Goal: Navigation & Orientation: Find specific page/section

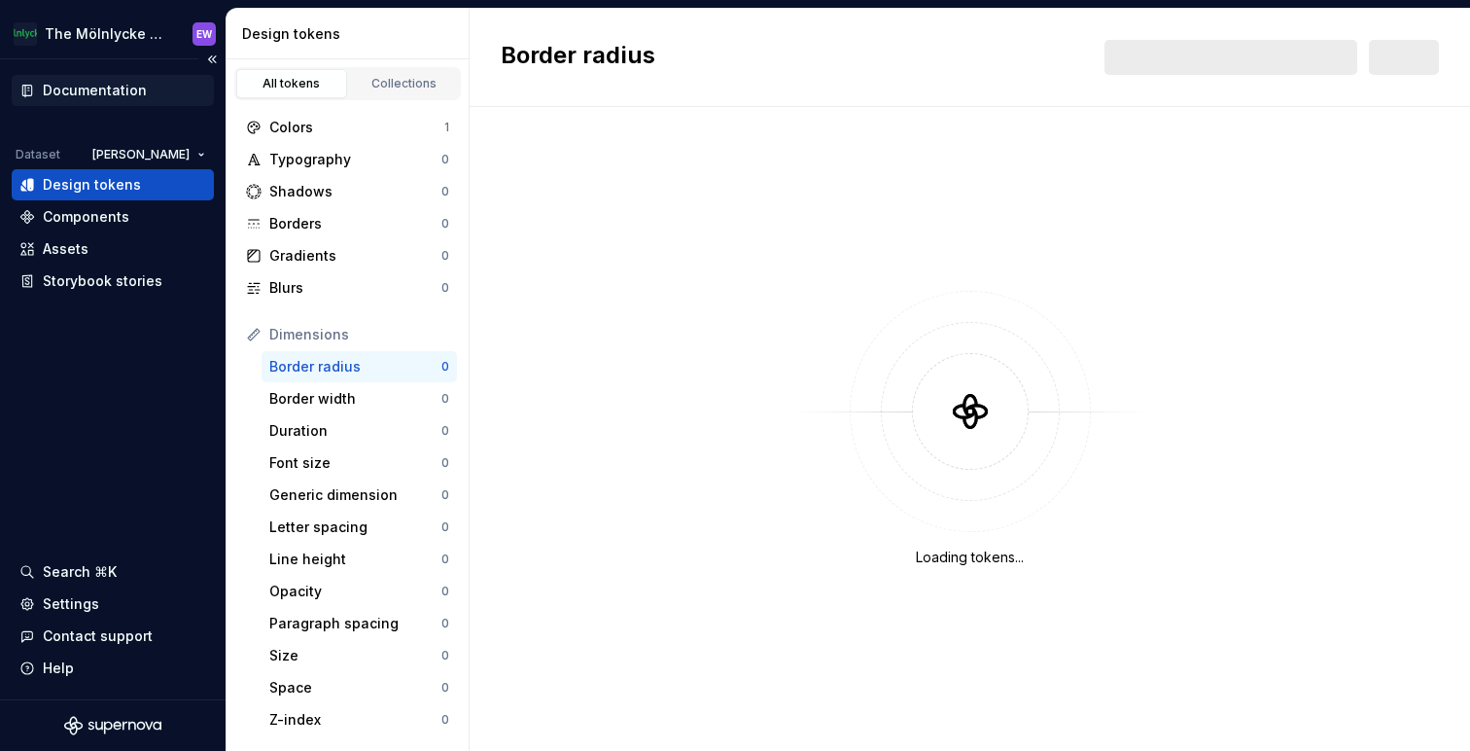
click at [110, 82] on div "Documentation" at bounding box center [95, 90] width 104 height 19
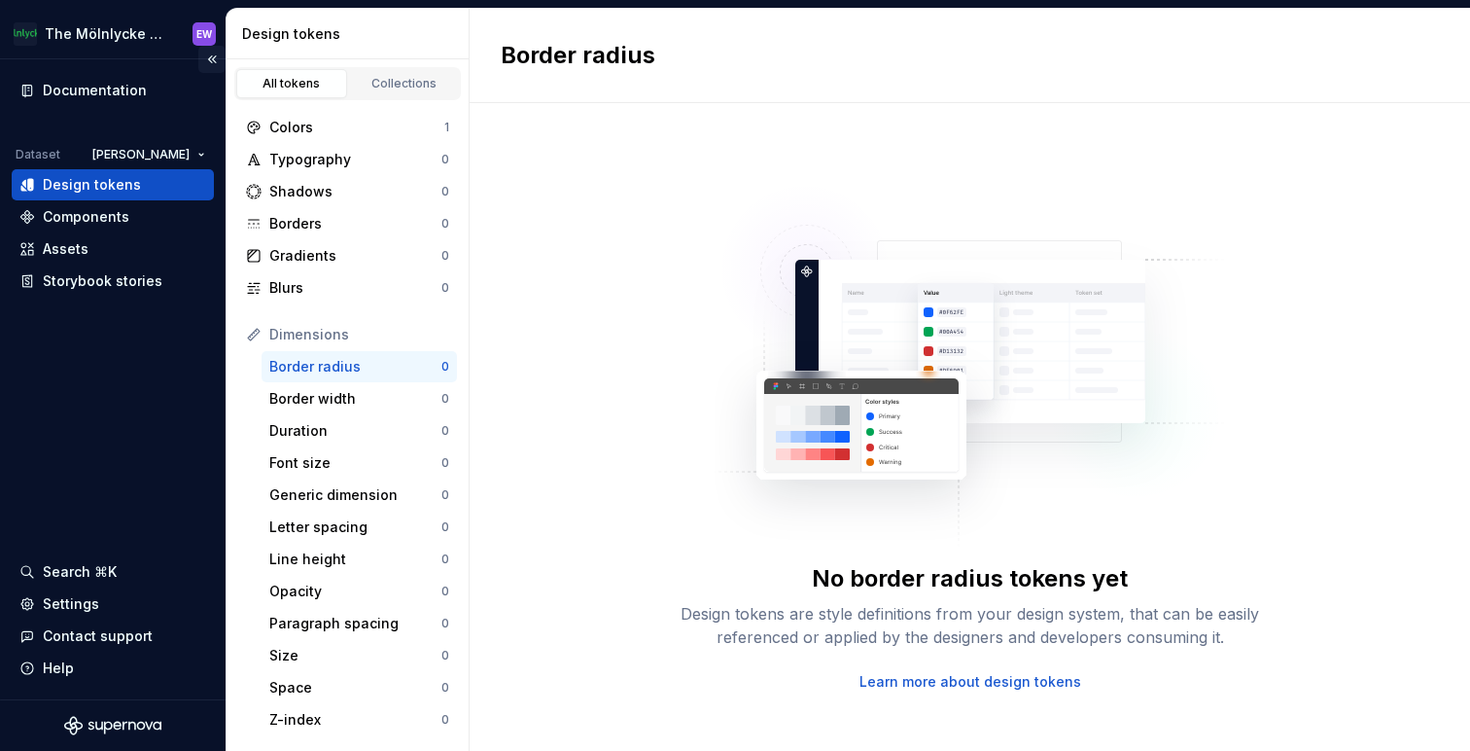
click at [212, 56] on button "Collapse sidebar" at bounding box center [211, 59] width 27 height 27
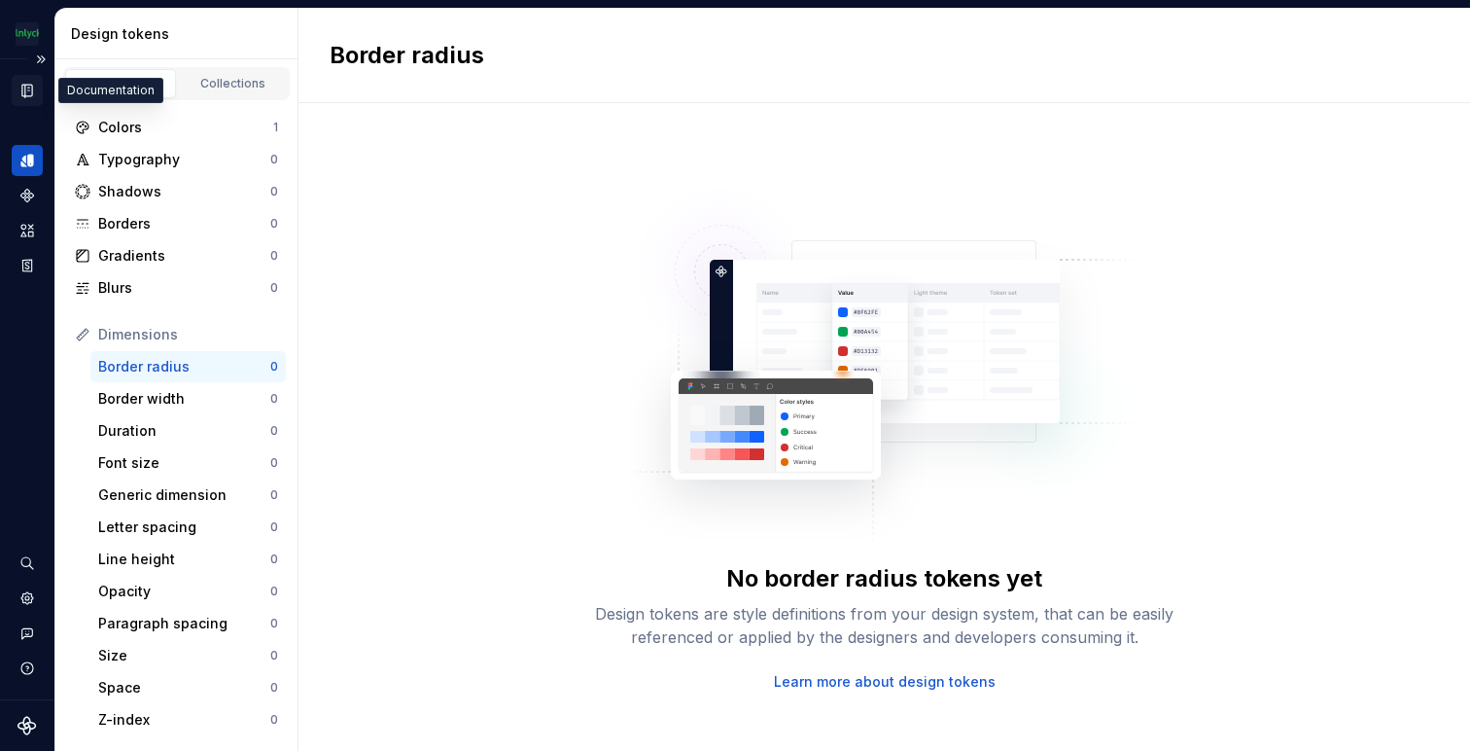
click at [23, 89] on icon "Documentation" at bounding box center [27, 91] width 18 height 18
click at [25, 161] on icon "Design tokens" at bounding box center [27, 161] width 18 height 18
click at [30, 91] on icon "Documentation" at bounding box center [29, 91] width 8 height 11
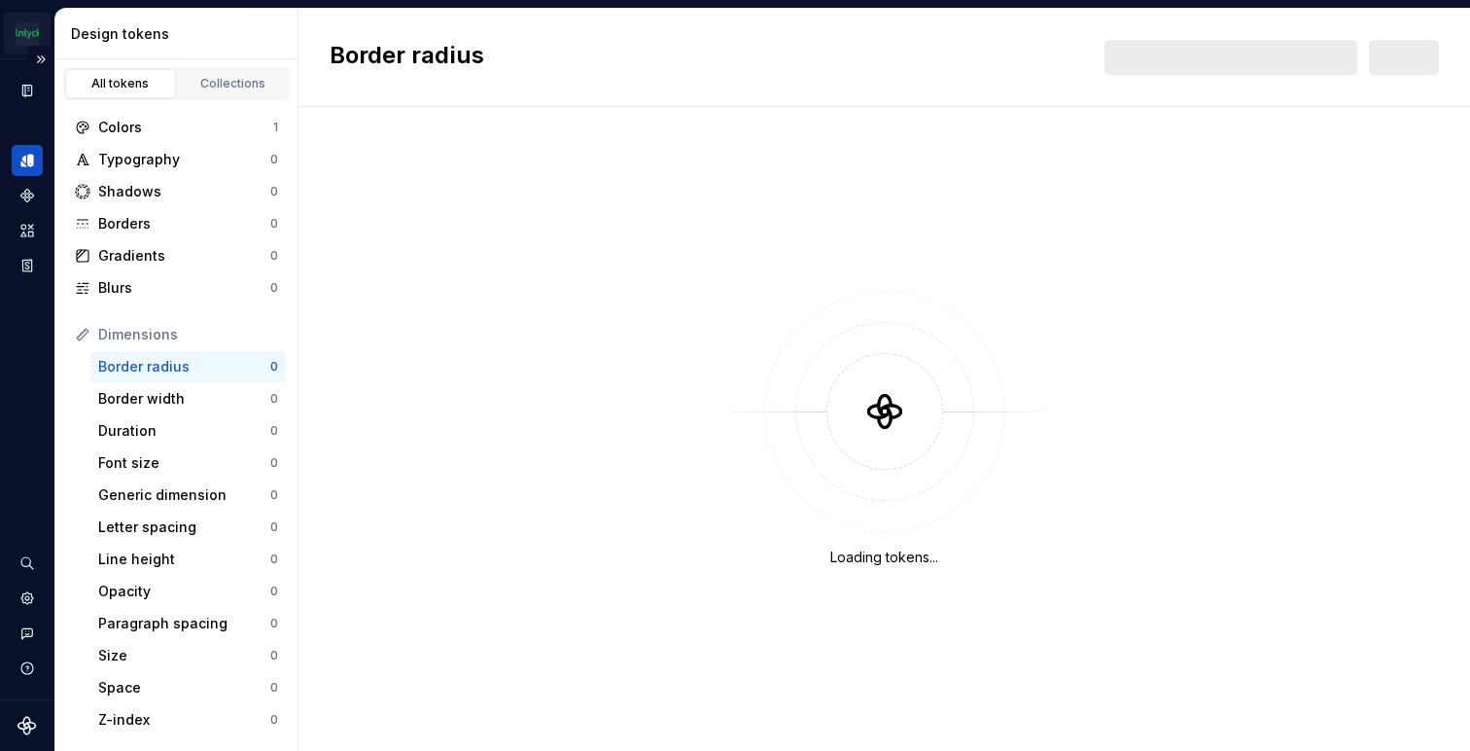
click at [26, 31] on html "The Mölnlycke Experience EW Dataset Eriks brand Design tokens All tokens Collec…" at bounding box center [735, 375] width 1470 height 751
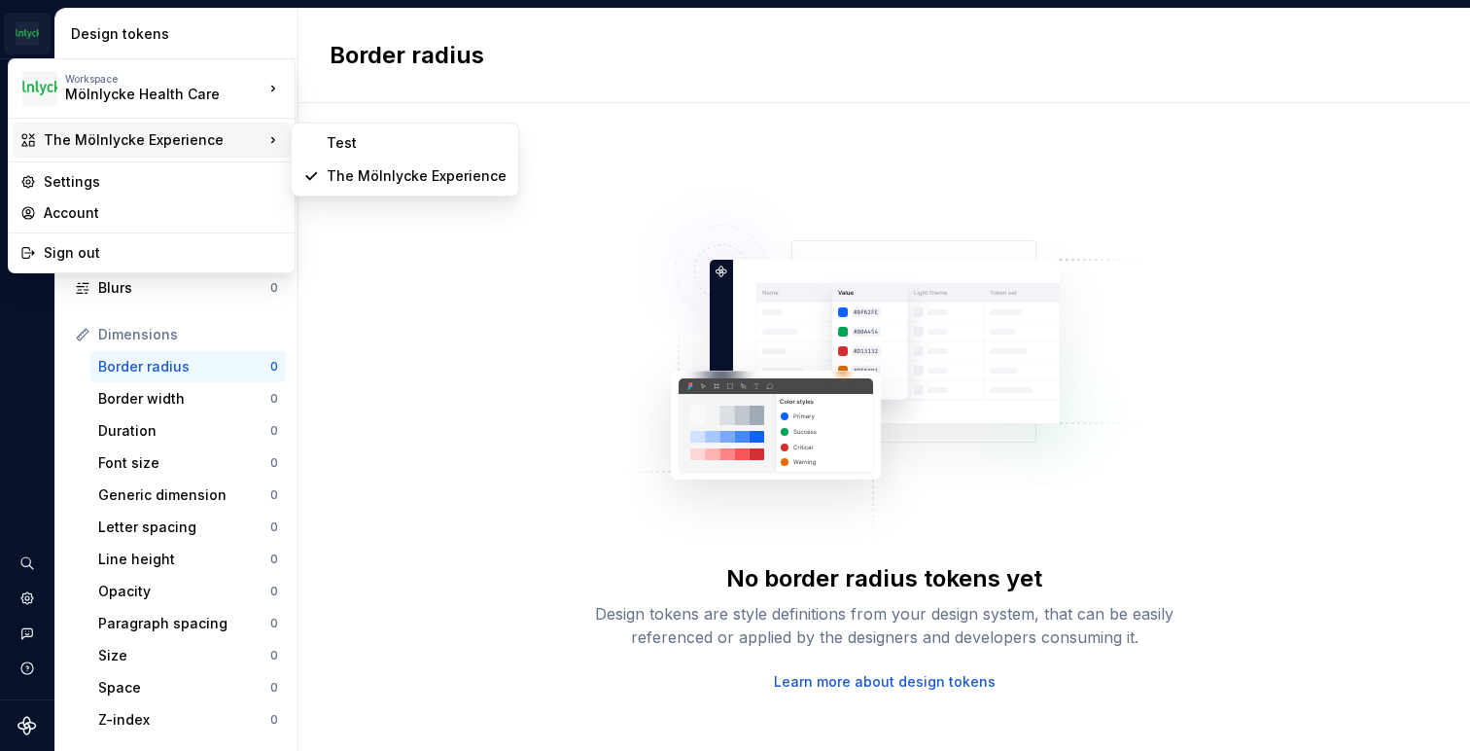
click at [195, 141] on div "The Mölnlycke Experience" at bounding box center [154, 139] width 220 height 19
click at [700, 85] on html "The Mölnlycke Experience EW Dataset Eriks brand Design tokens All tokens Collec…" at bounding box center [735, 375] width 1470 height 751
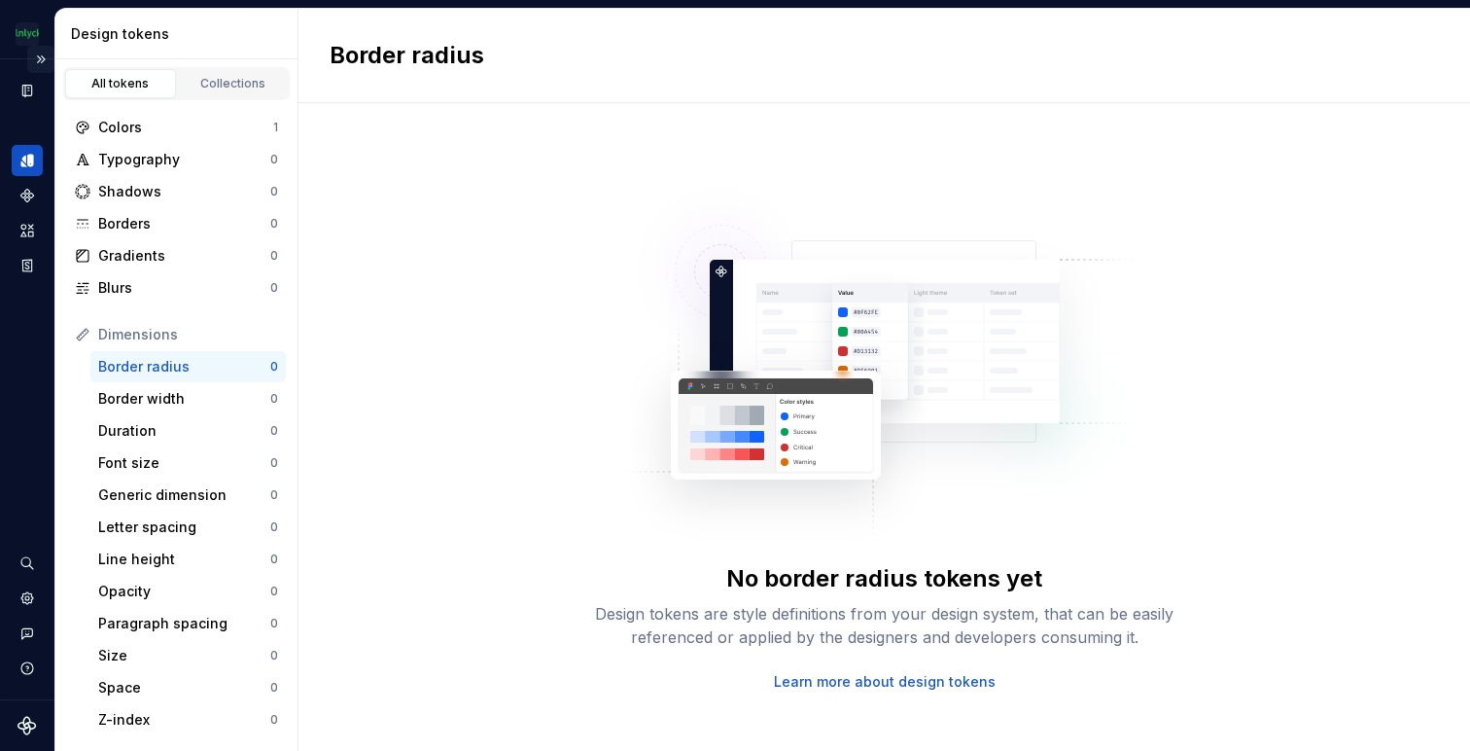
click at [42, 57] on button "Expand sidebar" at bounding box center [40, 59] width 27 height 27
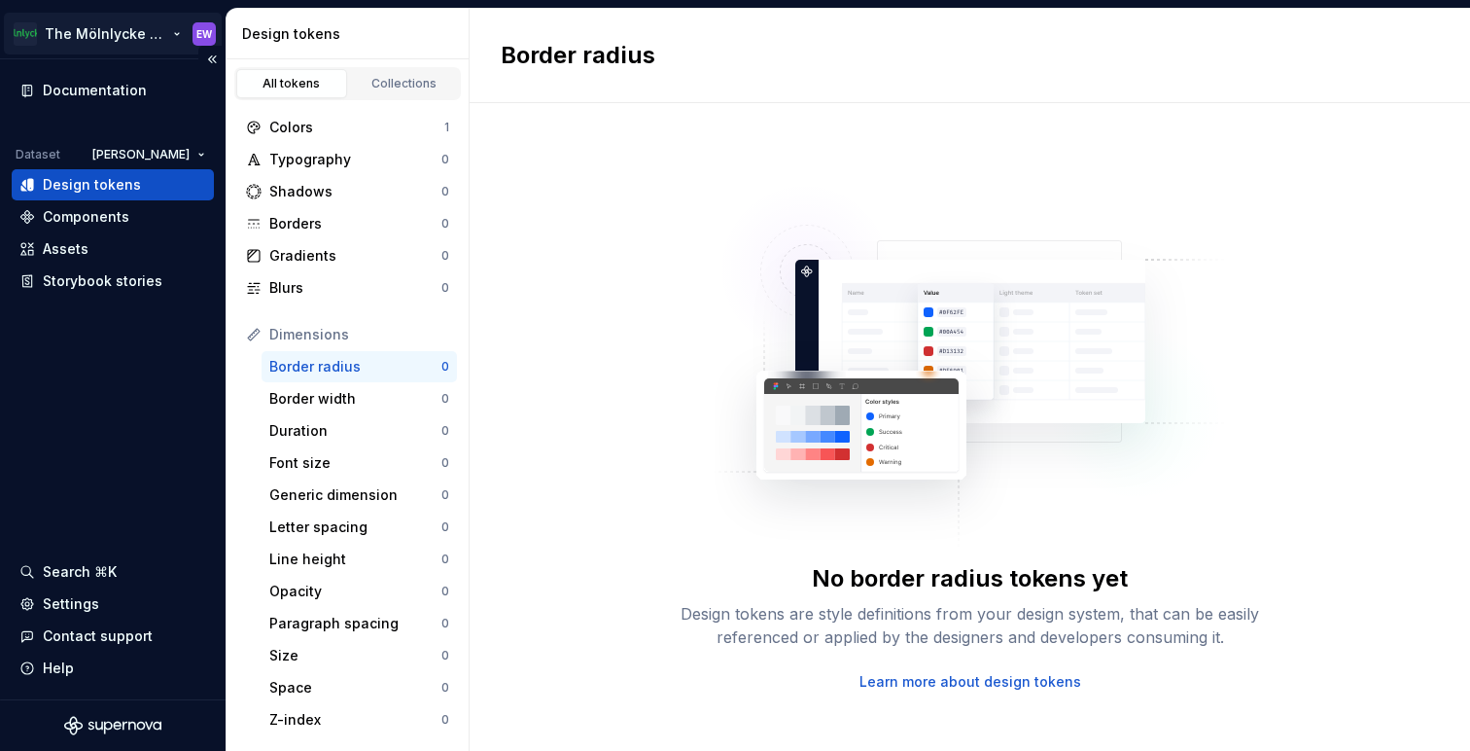
click at [208, 35] on html "The Mölnlycke Experience EW Documentation Dataset Eriks brand Design tokens Com…" at bounding box center [735, 375] width 1470 height 751
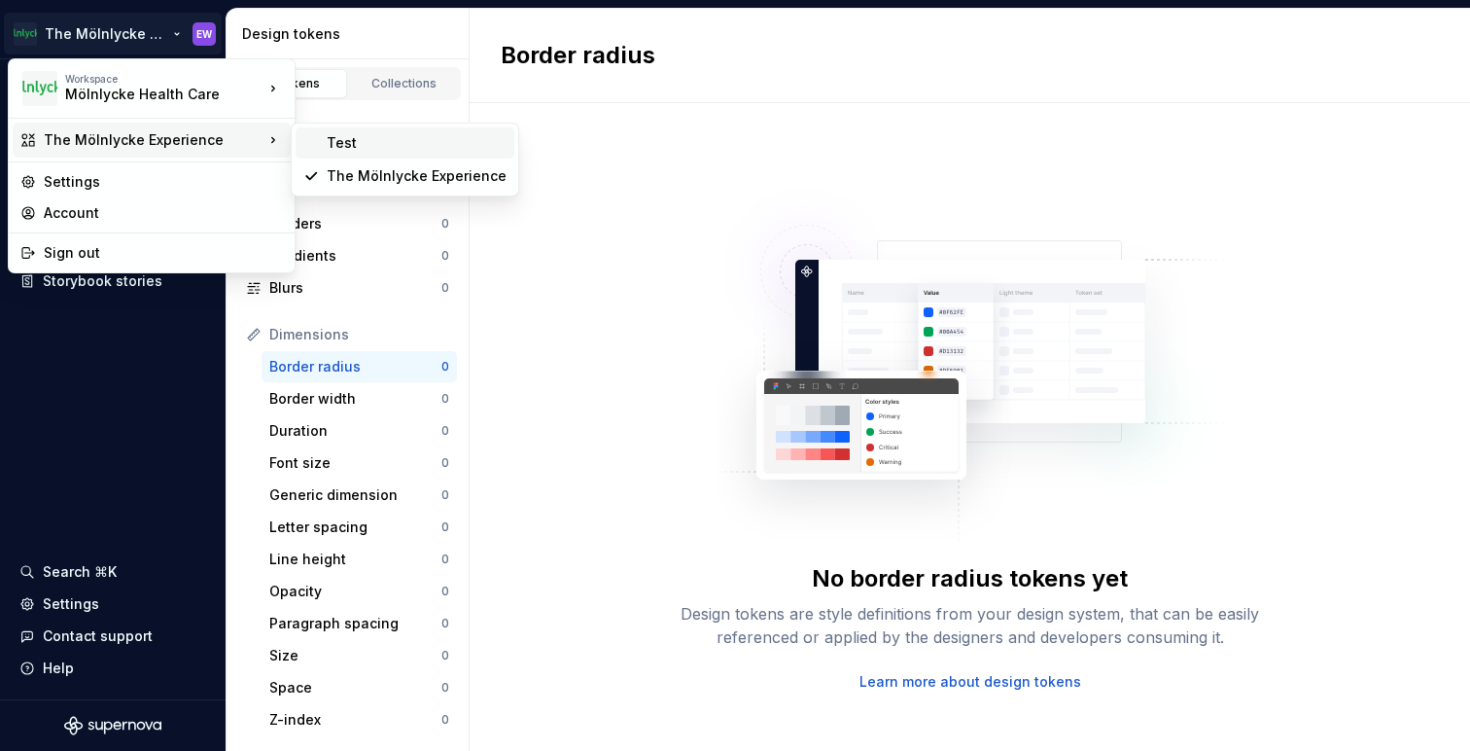
click at [373, 155] on div "Test" at bounding box center [405, 142] width 219 height 31
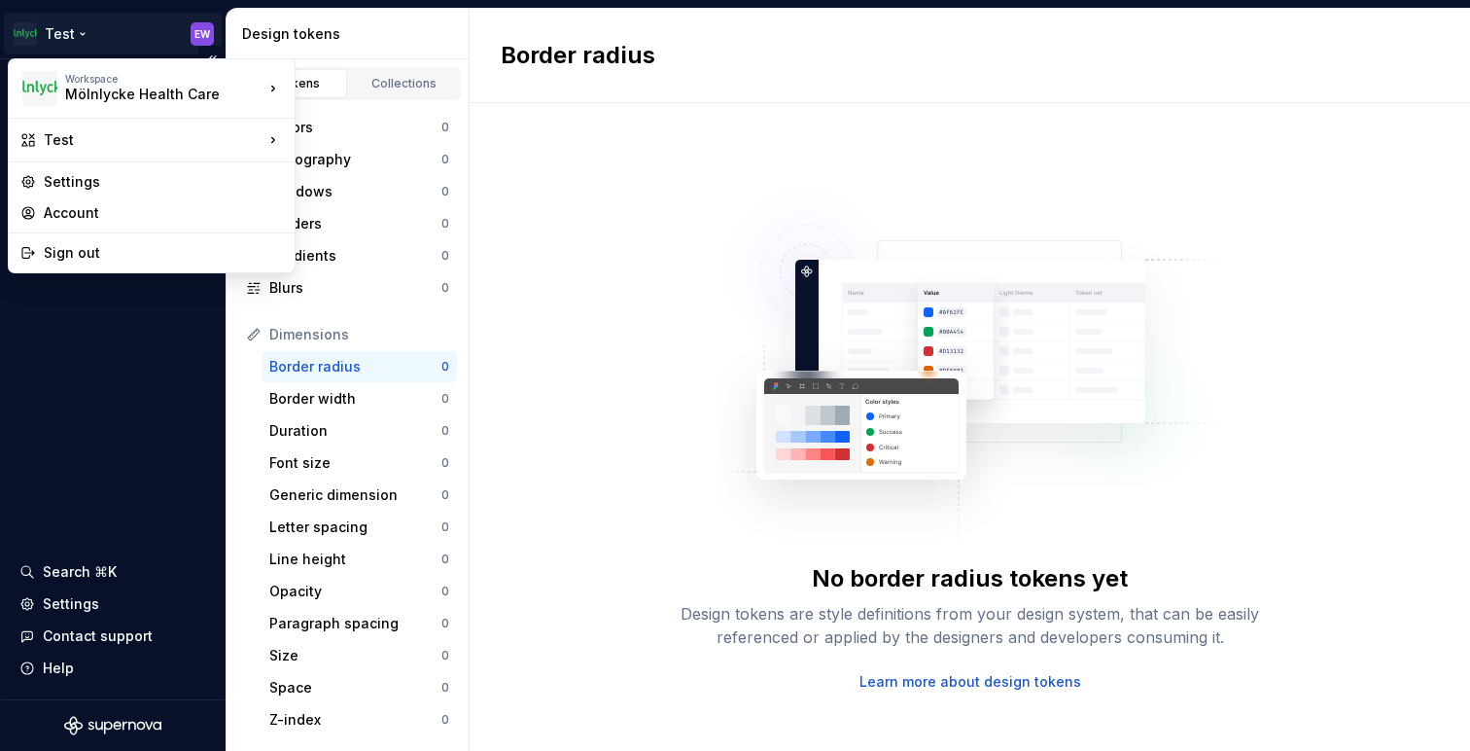
click at [206, 34] on html "Test EW Design system data Design tokens Components Assets Storybook stories Se…" at bounding box center [735, 375] width 1470 height 751
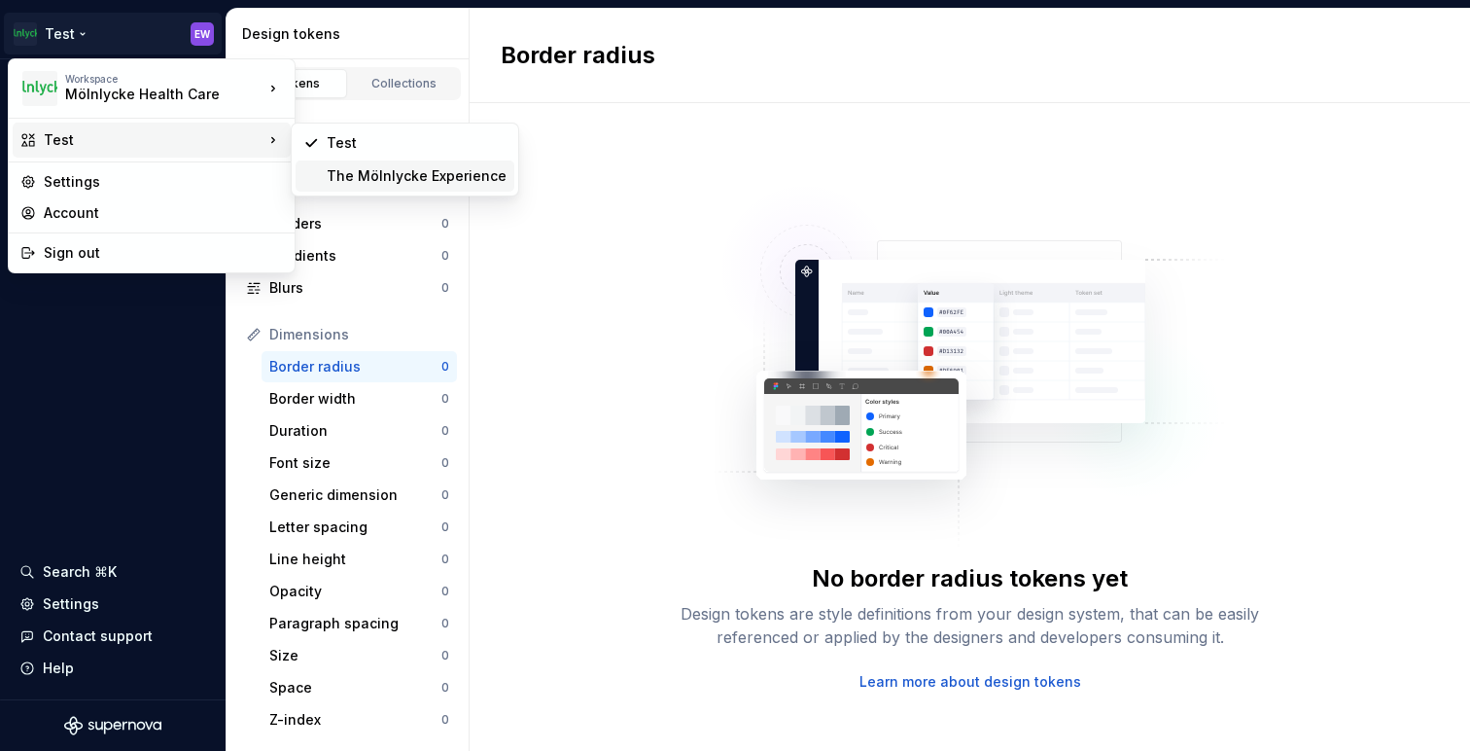
click at [355, 171] on div "The Mölnlycke Experience" at bounding box center [417, 175] width 180 height 19
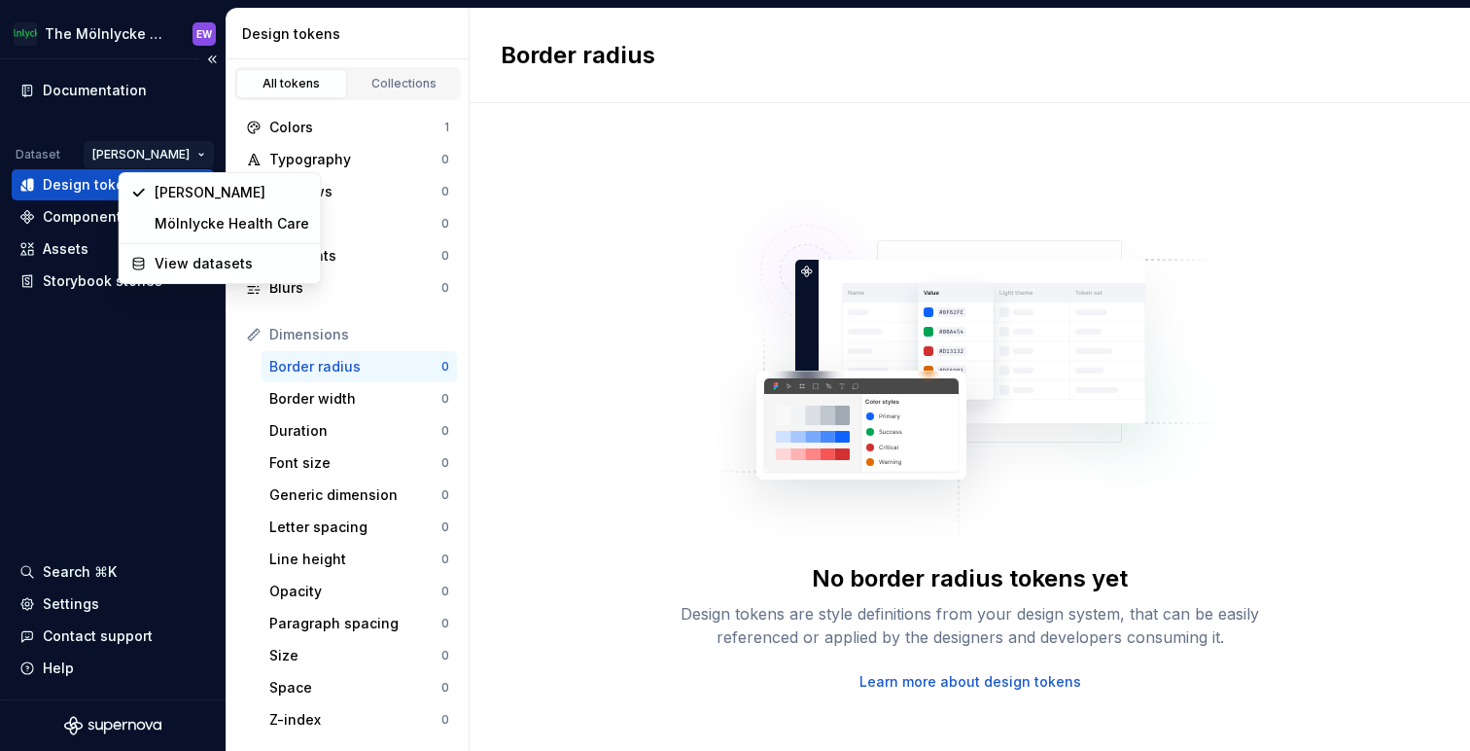
click at [168, 155] on html "The Mölnlycke Experience EW Documentation Dataset Eriks brand Design tokens Com…" at bounding box center [735, 375] width 1470 height 751
click at [190, 219] on div "Mölnlycke Health Care" at bounding box center [232, 223] width 155 height 19
